Goal: Task Accomplishment & Management: Use online tool/utility

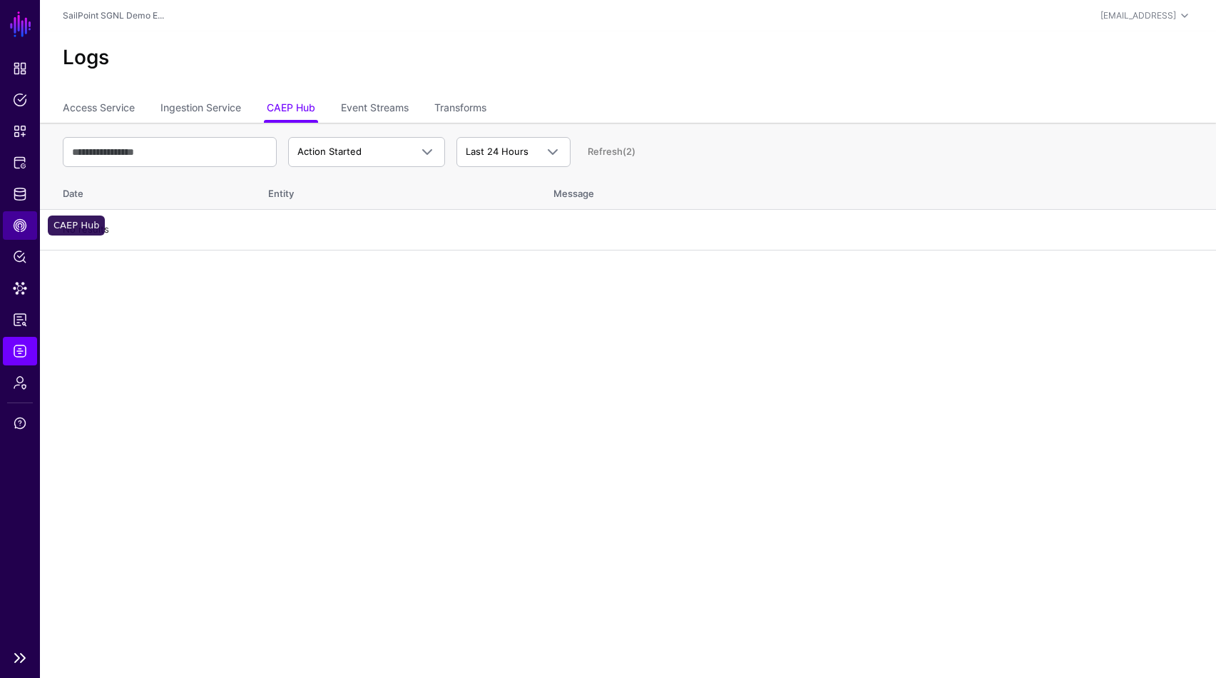
click at [24, 230] on span "CAEP Hub" at bounding box center [20, 225] width 14 height 14
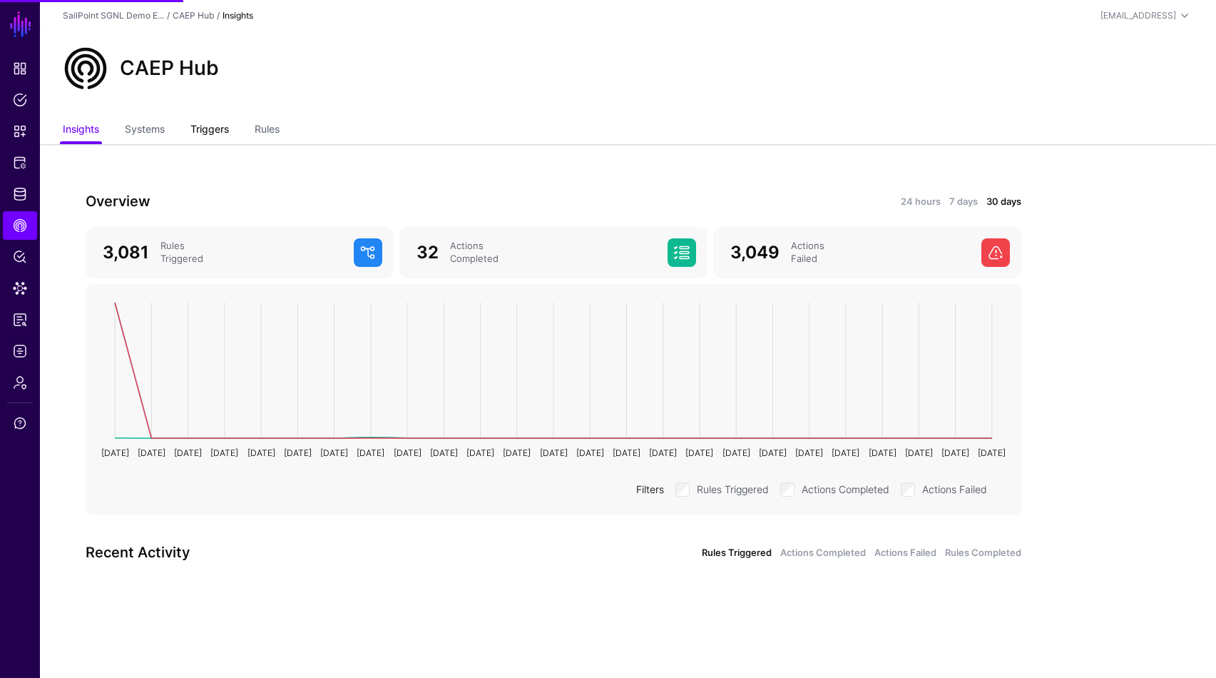
click at [208, 133] on link "Triggers" at bounding box center [209, 130] width 39 height 27
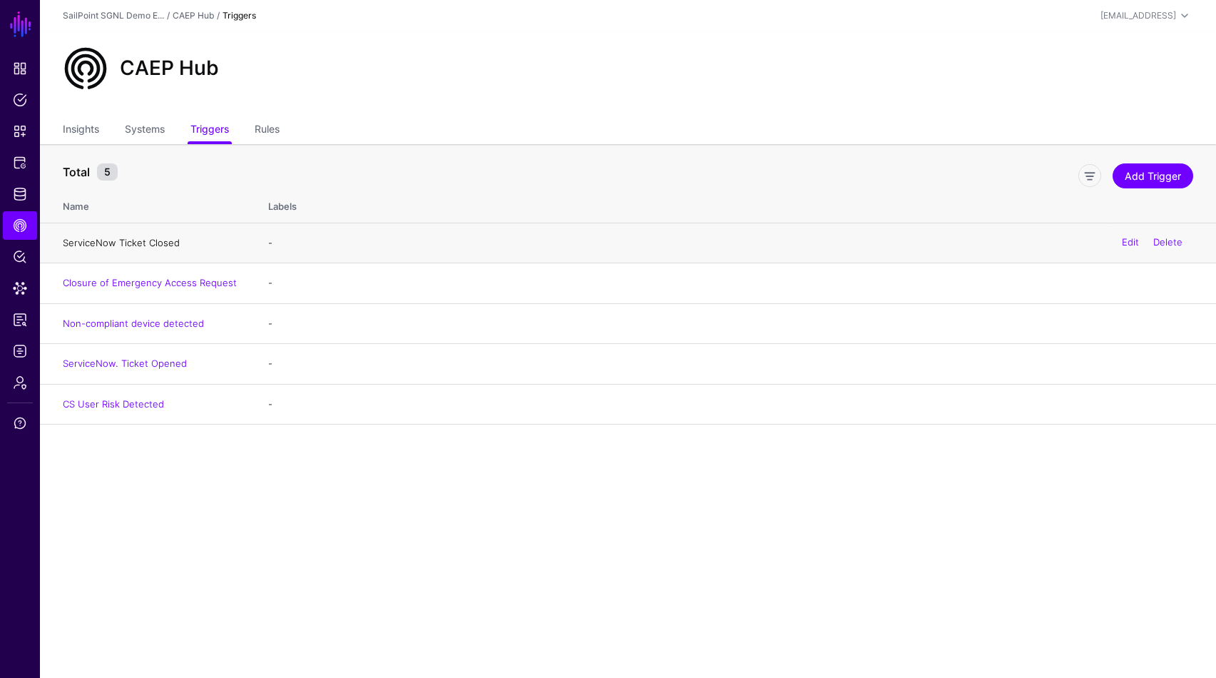
click at [113, 239] on link "ServiceNow Ticket Closed" at bounding box center [121, 242] width 117 height 11
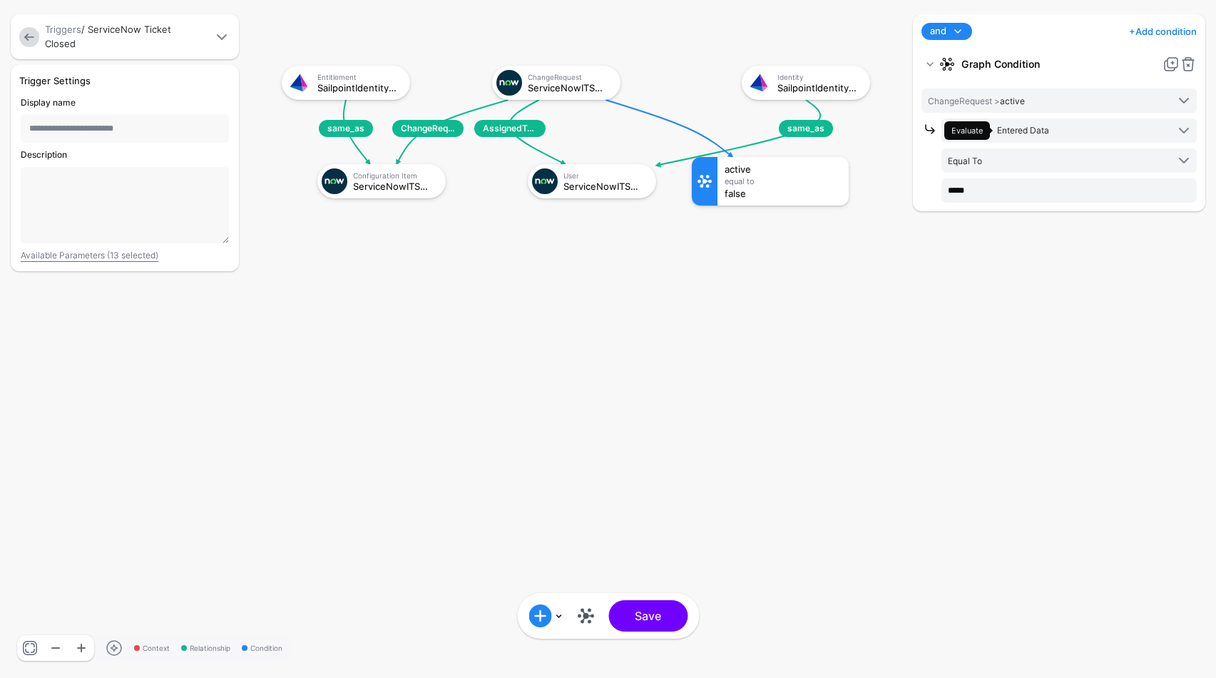
drag, startPoint x: 608, startPoint y: 261, endPoint x: 633, endPoint y: 118, distance: 144.8
click at [633, 118] on rect at bounding box center [267, 51] width 121601 height 67754
click at [34, 37] on link at bounding box center [29, 37] width 20 height 20
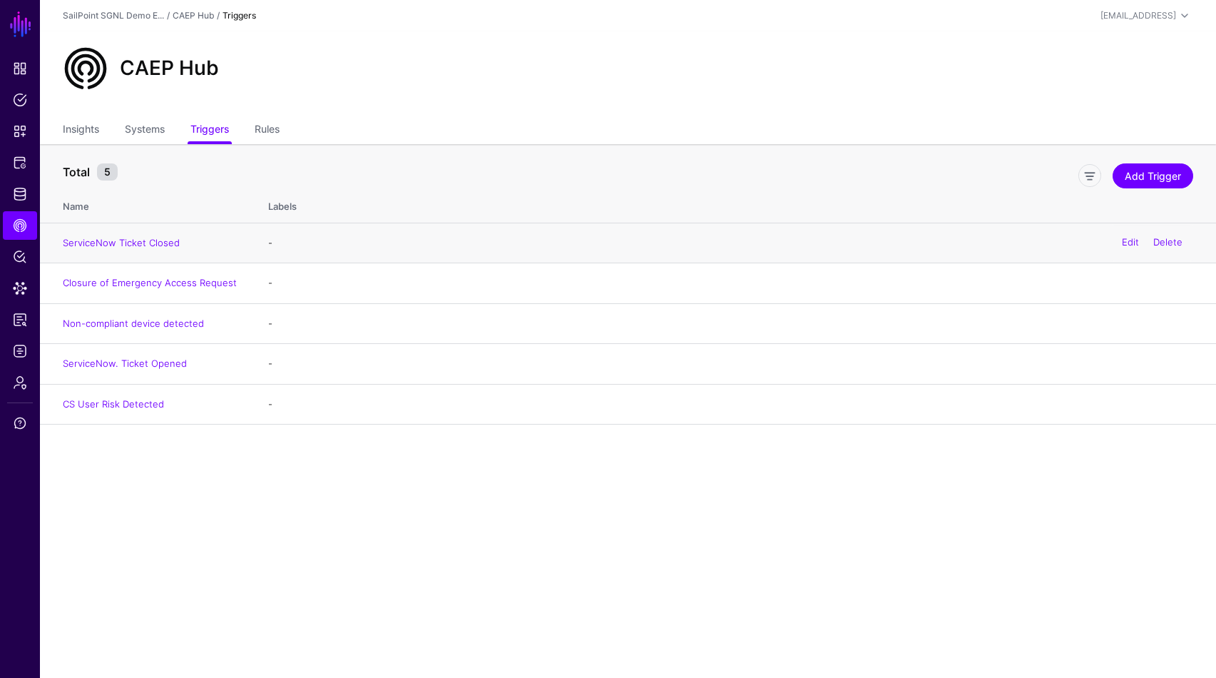
click at [139, 234] on td "ServiceNow Ticket Closed" at bounding box center [147, 243] width 214 height 41
click at [141, 238] on link "ServiceNow Ticket Closed" at bounding box center [121, 242] width 117 height 11
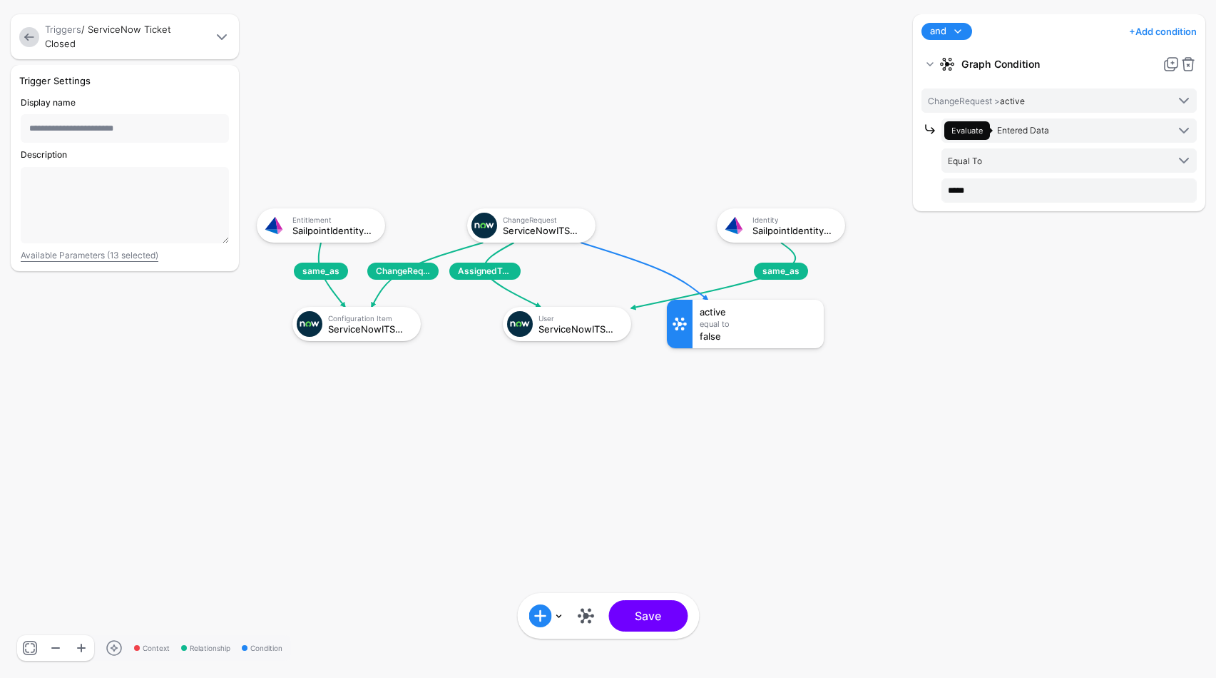
click at [220, 39] on span at bounding box center [221, 37] width 17 height 17
drag, startPoint x: 525, startPoint y: 223, endPoint x: 324, endPoint y: 205, distance: 202.0
click at [324, 205] on g "ChangeRequestLinkedTo AssignedToUser same_as same_as ChangeRequest ServiceNowIT…" at bounding box center [242, 194] width 121601 height 67754
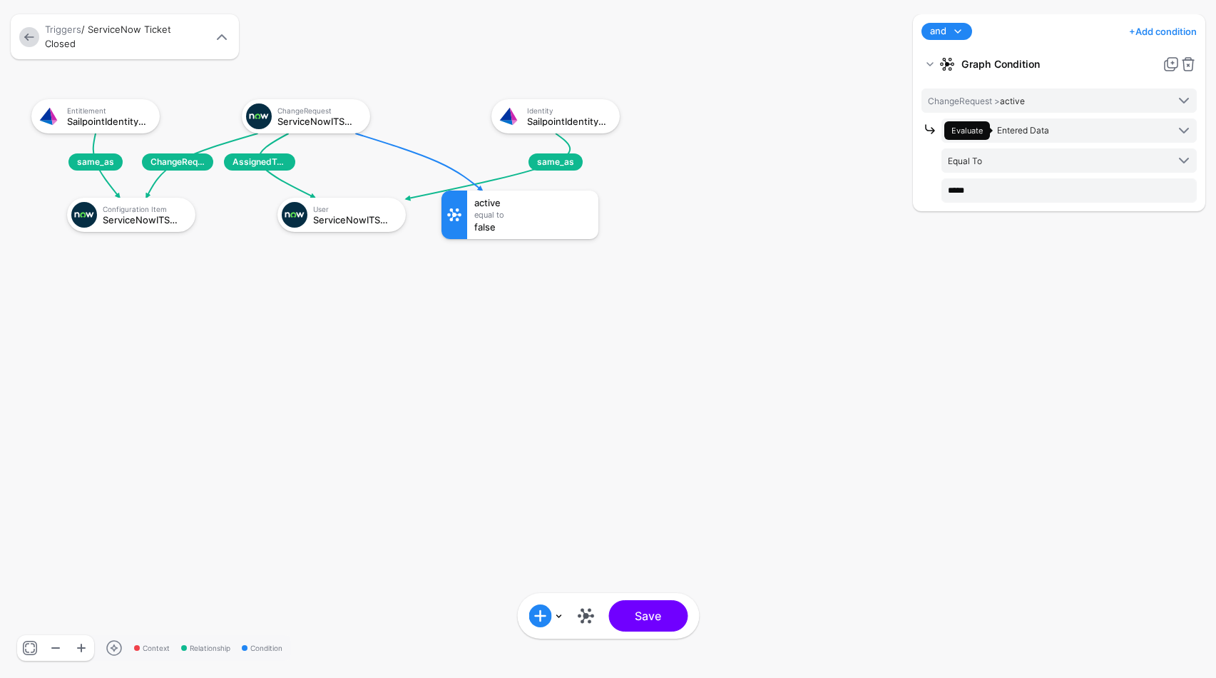
drag, startPoint x: 409, startPoint y: 226, endPoint x: 183, endPoint y: 117, distance: 250.4
click at [183, 117] on div "Context Relationship Condition ChangeRequestLinkedTo AssignedToUser same_as sam…" at bounding box center [608, 339] width 1216 height 678
